Goal: Feedback & Contribution: Leave review/rating

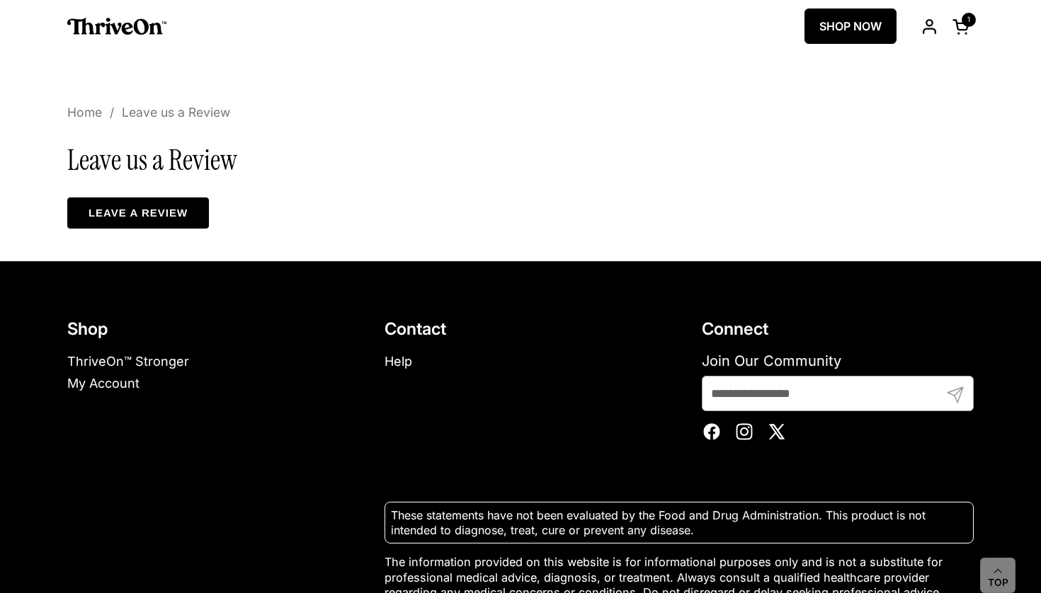
click at [138, 211] on link "Leave a review" at bounding box center [138, 213] width 142 height 31
